Goal: Navigation & Orientation: Find specific page/section

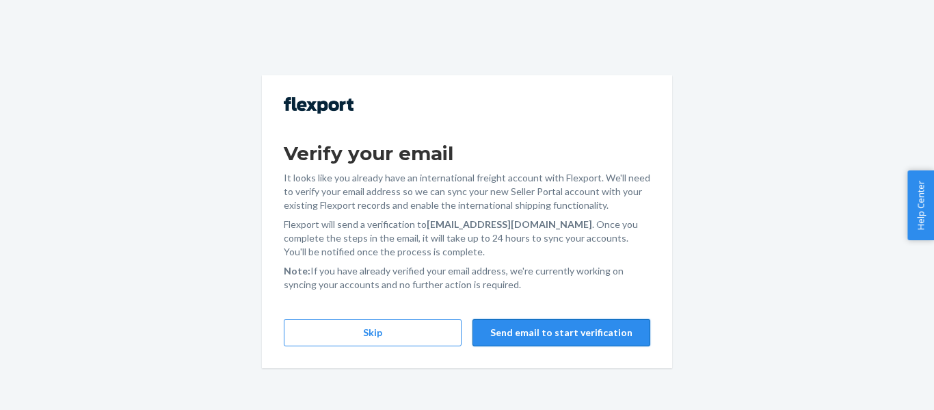
click at [536, 335] on button "Send email to start verification" at bounding box center [562, 332] width 178 height 27
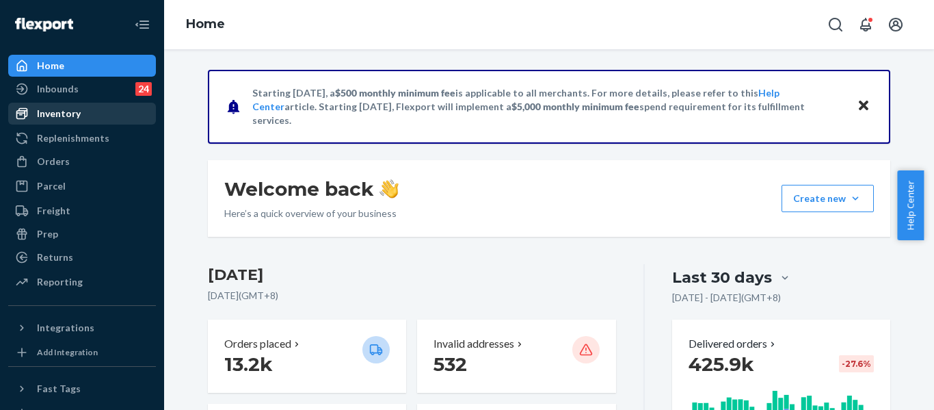
click at [62, 113] on div "Inventory" at bounding box center [59, 114] width 44 height 14
